Goal: Task Accomplishment & Management: Manage account settings

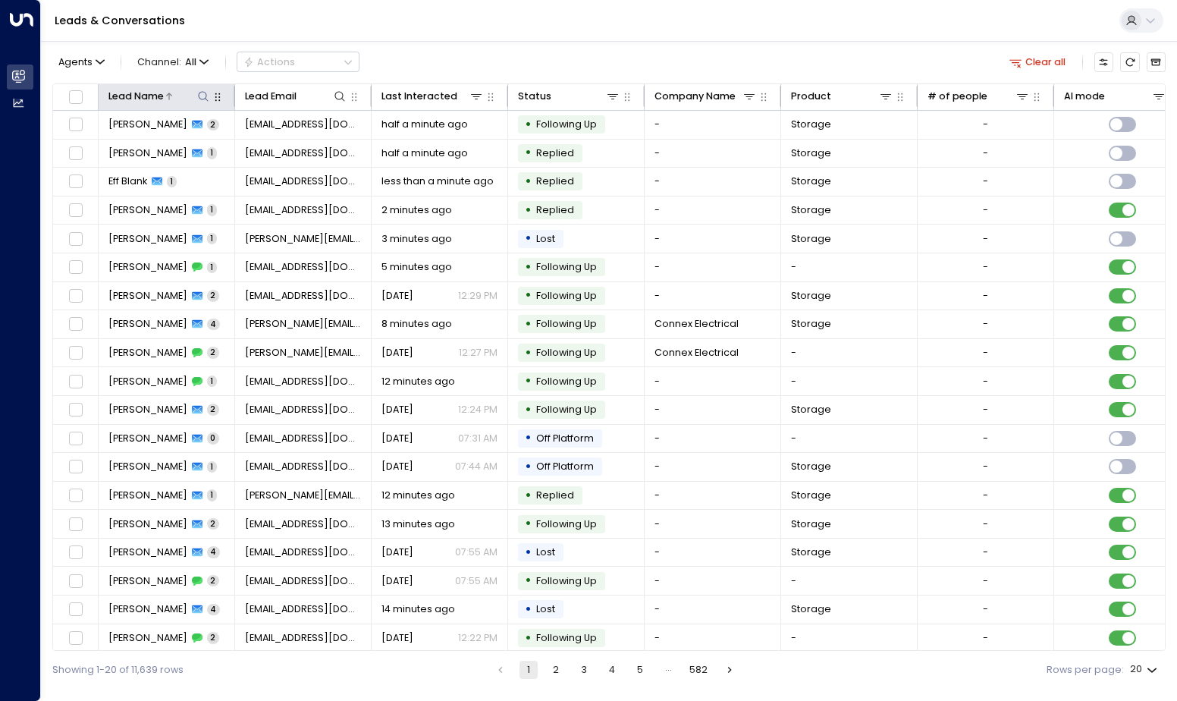
click at [199, 96] on icon at bounding box center [204, 96] width 10 height 10
type input "**********"
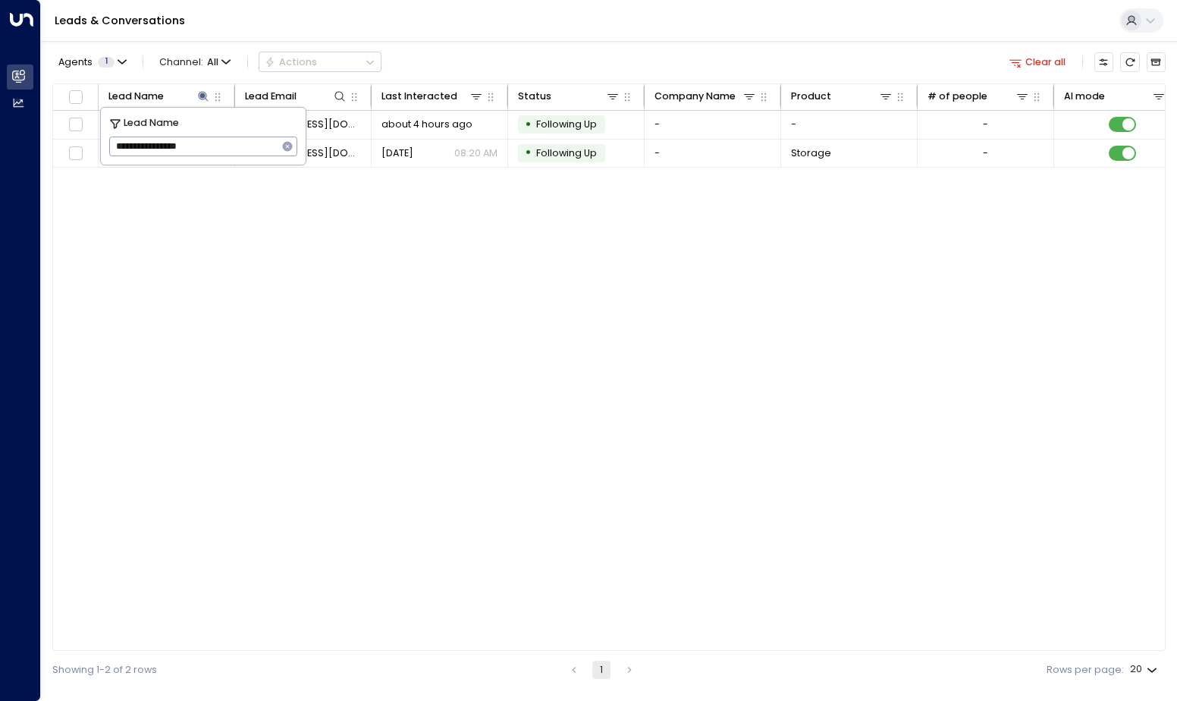
click at [391, 394] on div "Lead Name Lead Email Last Interacted Status Company Name Product # of people AI…" at bounding box center [608, 367] width 1113 height 568
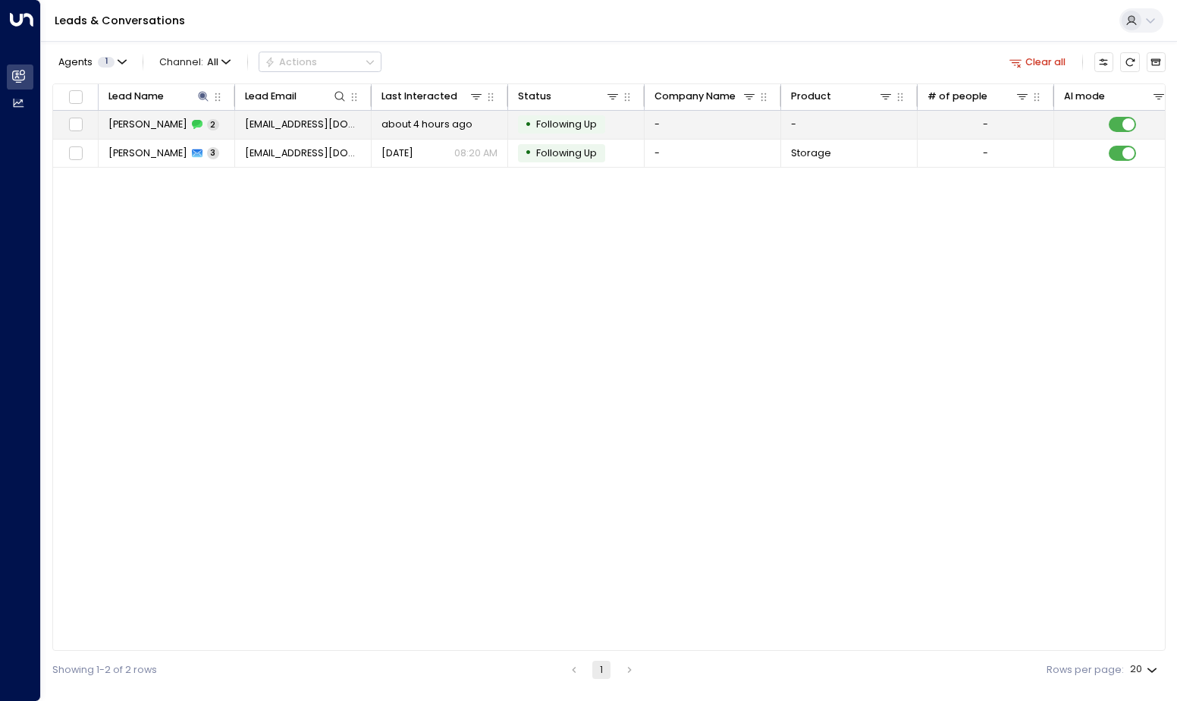
click at [157, 124] on span "[PERSON_NAME]" at bounding box center [147, 125] width 79 height 14
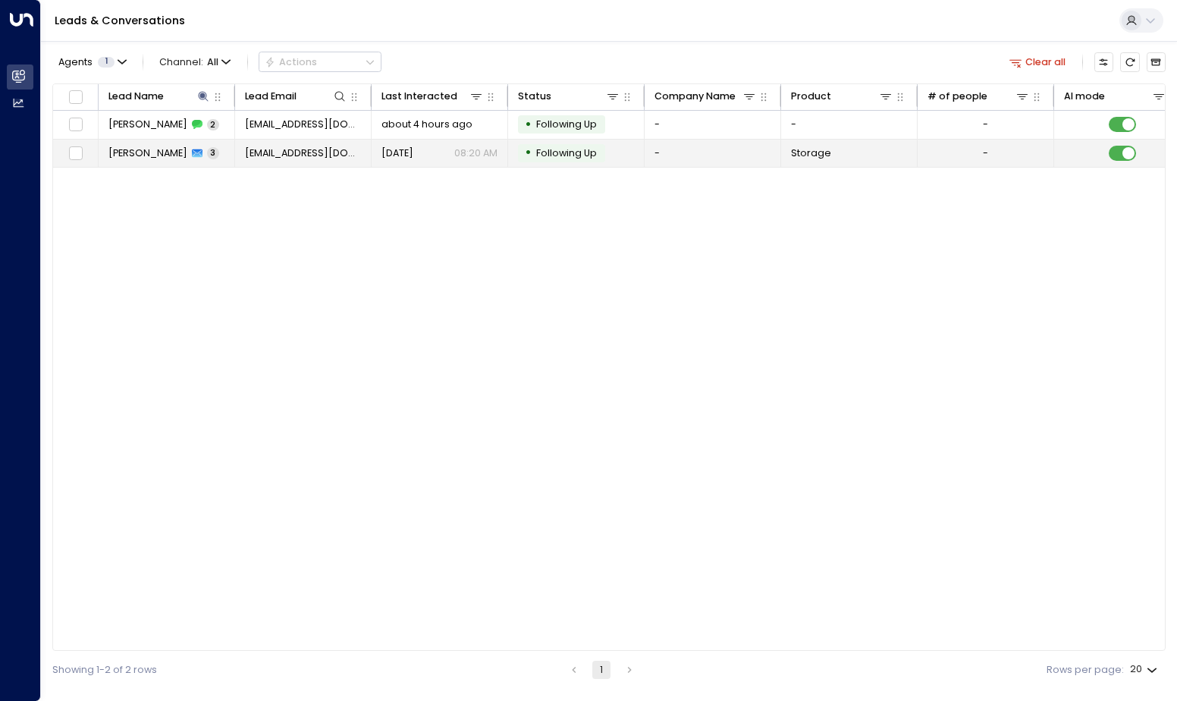
click at [181, 151] on span "[PERSON_NAME]" at bounding box center [147, 153] width 79 height 14
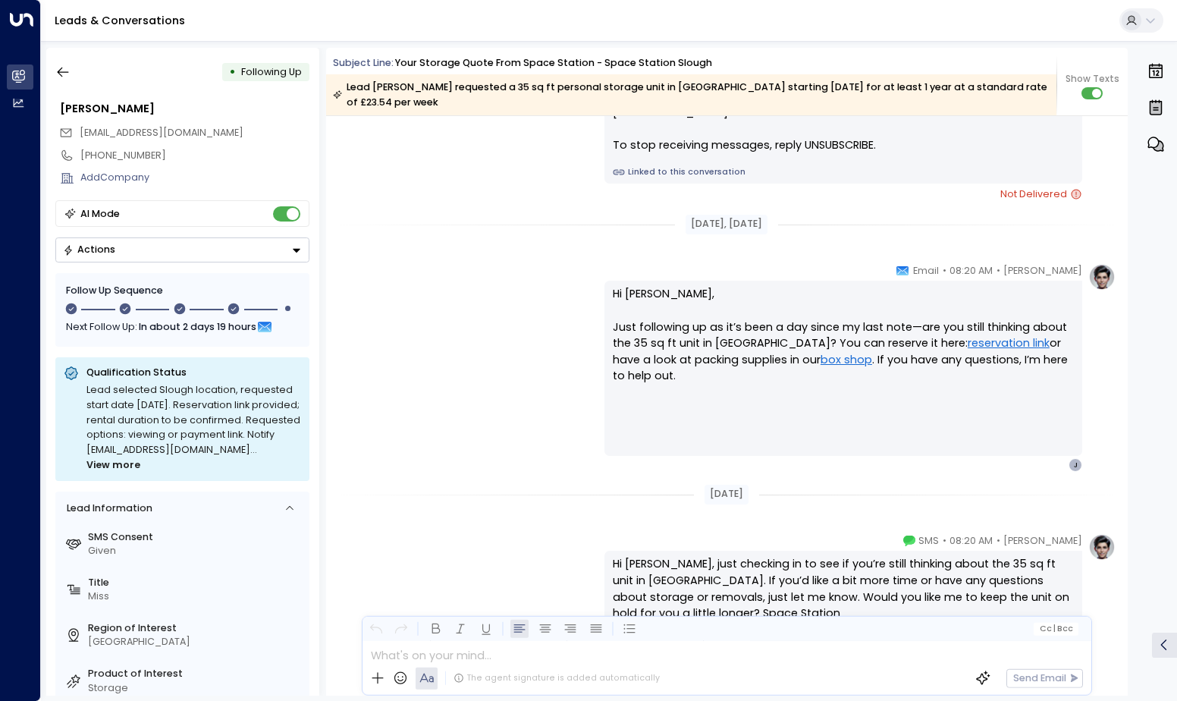
scroll to position [1778, 0]
